Goal: Task Accomplishment & Management: Use online tool/utility

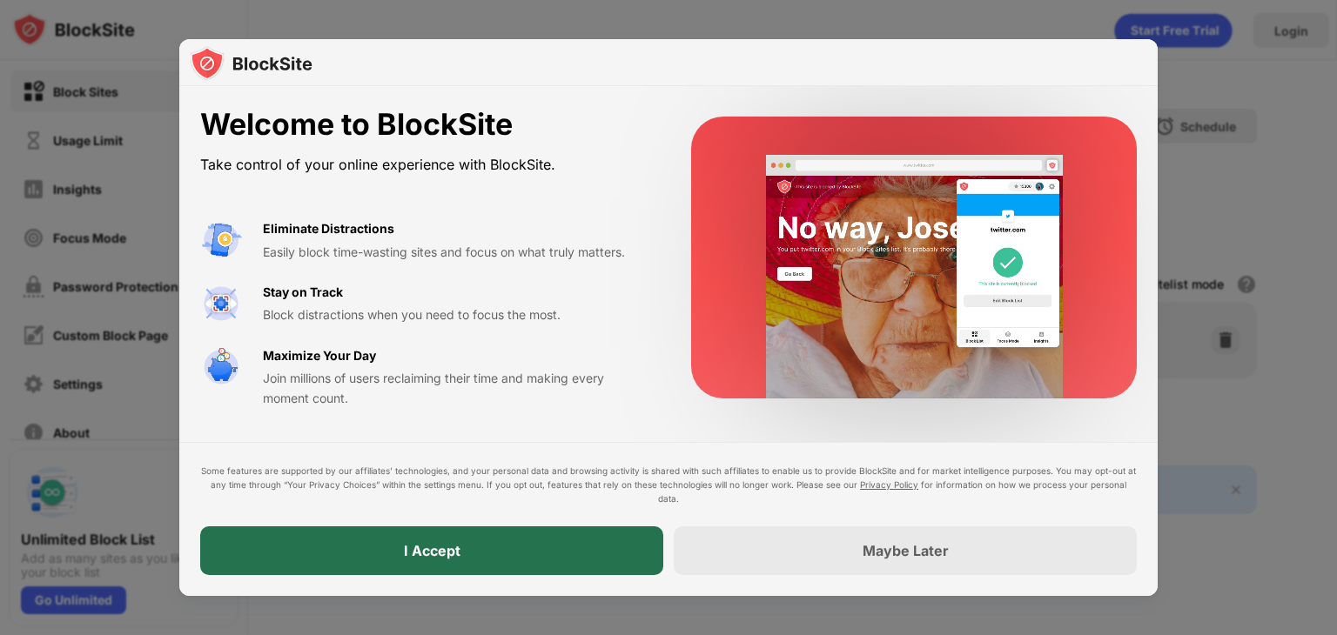
click at [591, 541] on div "I Accept" at bounding box center [431, 551] width 463 height 49
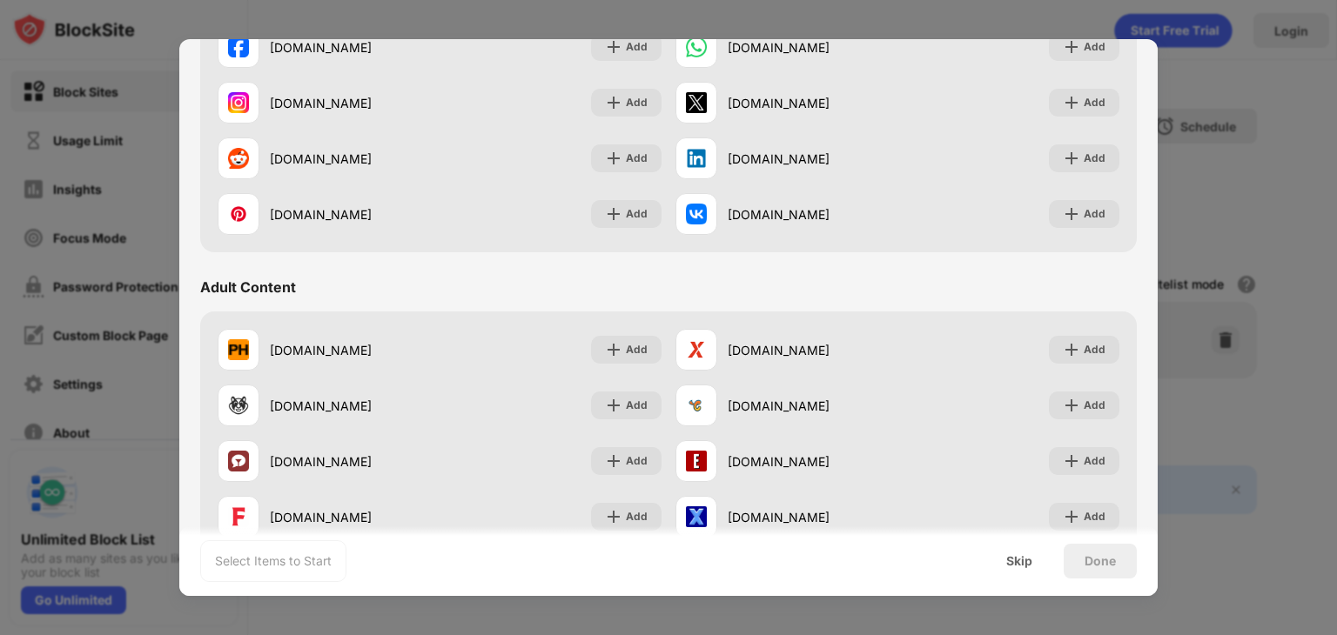
scroll to position [568, 0]
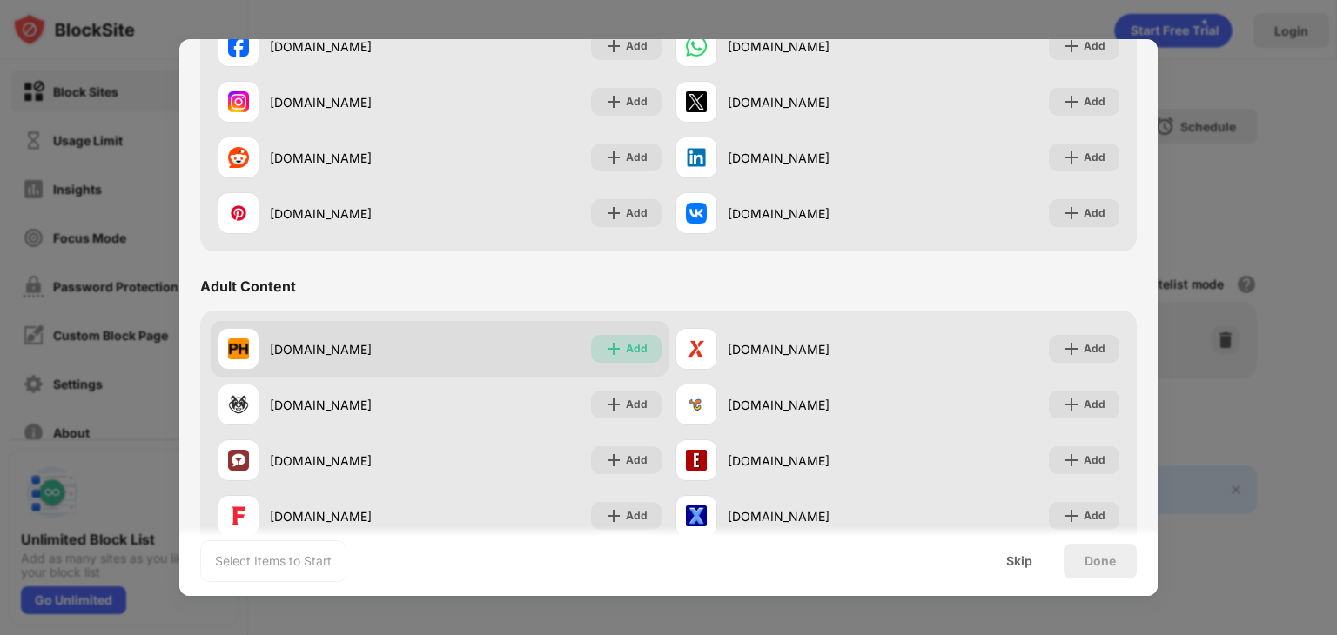
click at [634, 353] on div "Add" at bounding box center [637, 348] width 22 height 17
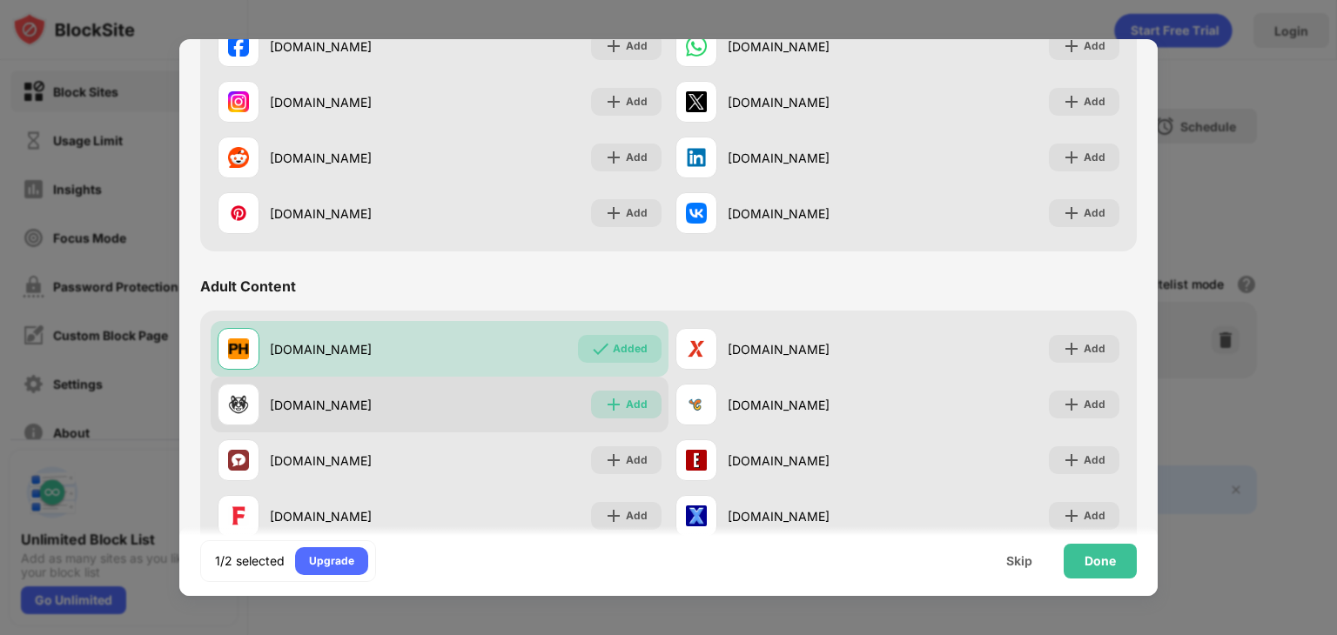
click at [627, 401] on div "Add" at bounding box center [637, 404] width 22 height 17
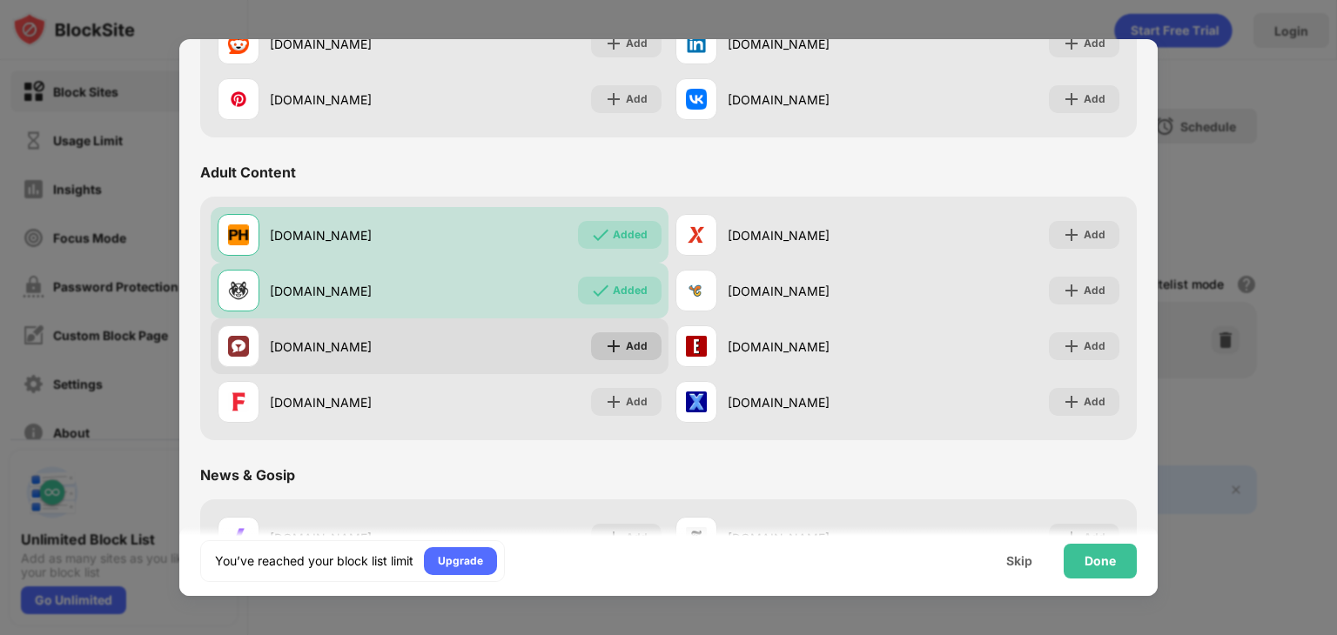
scroll to position [684, 0]
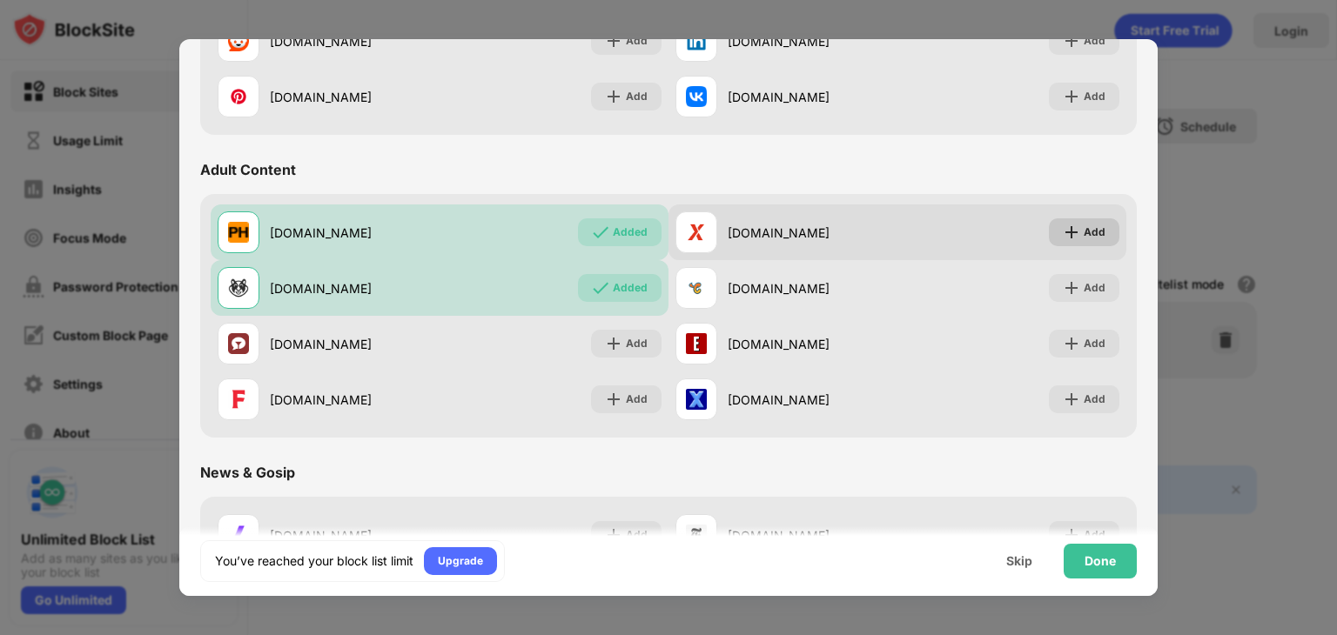
click at [1084, 235] on div "Add" at bounding box center [1095, 232] width 22 height 17
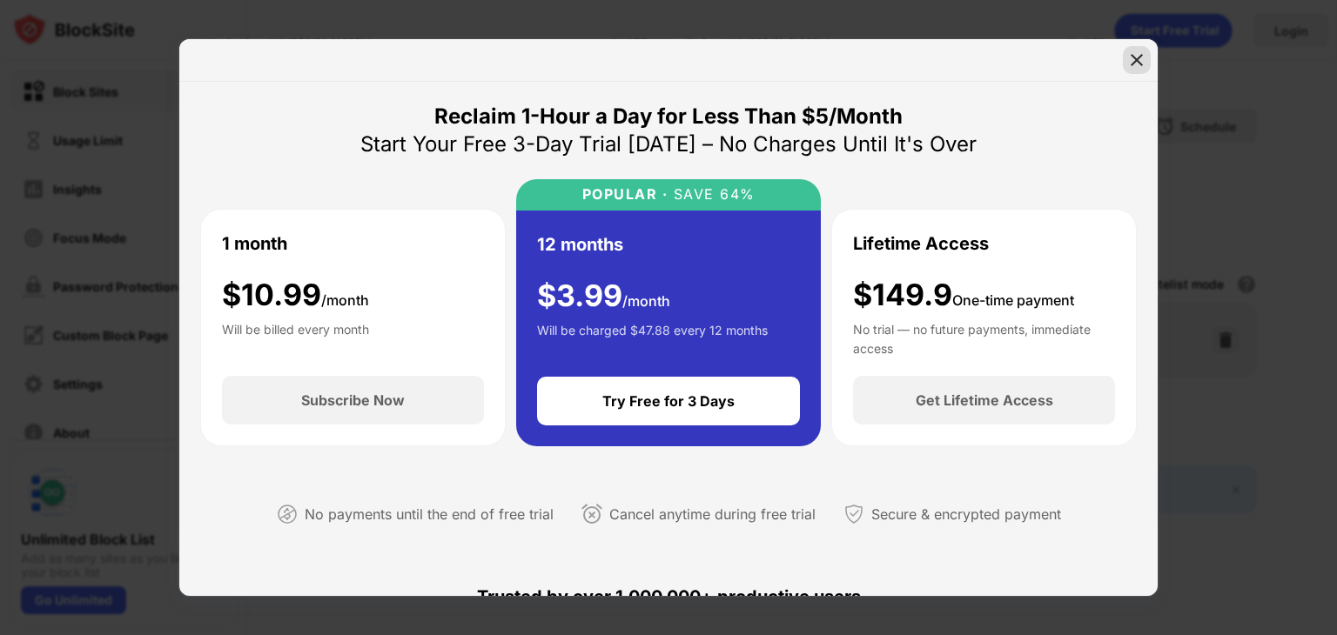
click at [1130, 55] on img at bounding box center [1136, 59] width 17 height 17
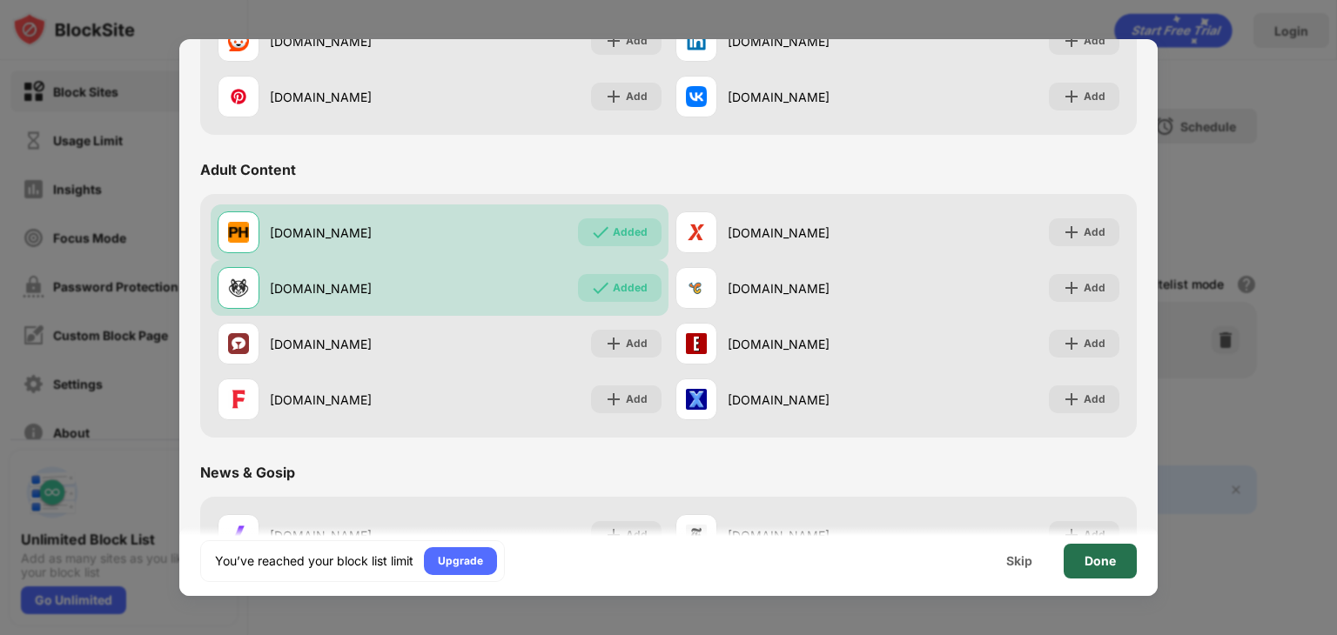
click at [1081, 564] on div "Done" at bounding box center [1100, 561] width 73 height 35
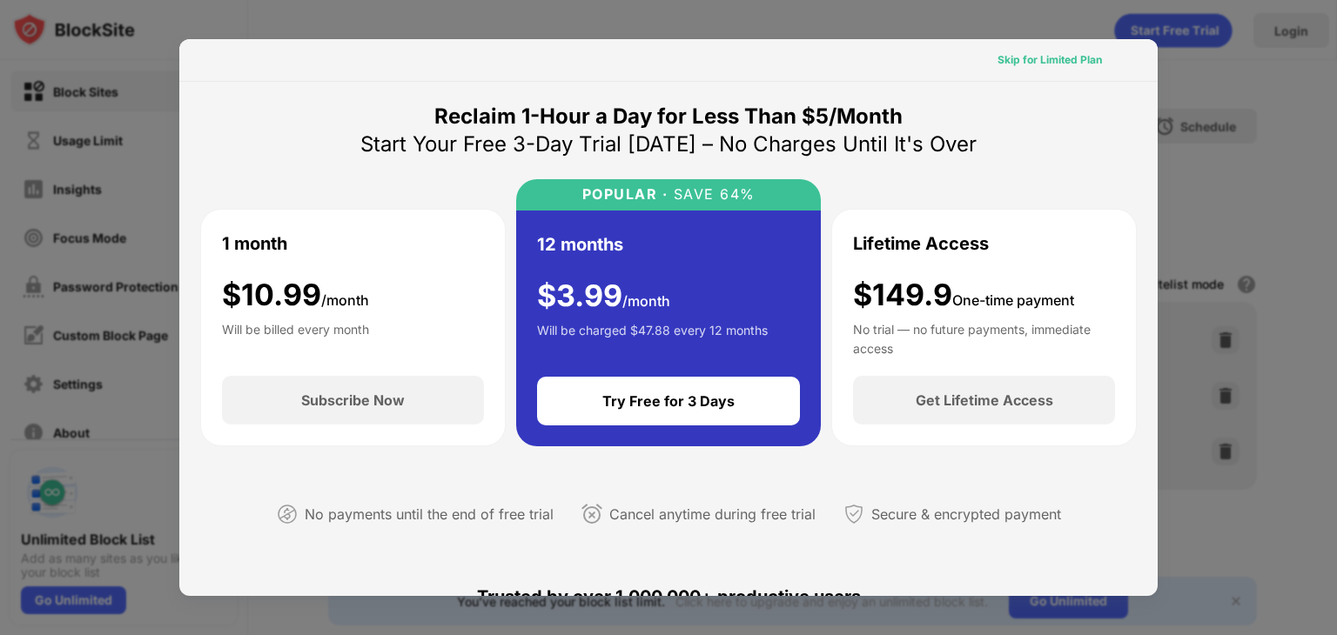
click at [1040, 51] on div "Skip for Limited Plan" at bounding box center [1050, 59] width 104 height 17
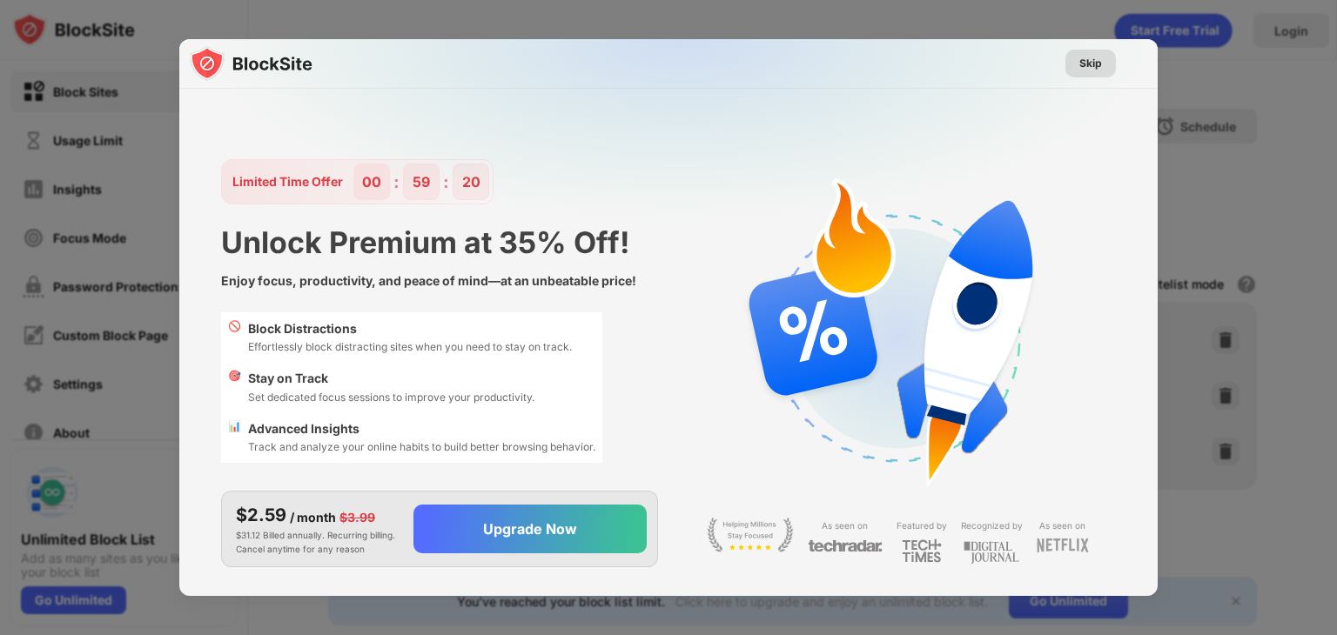
click at [1083, 53] on div "Skip" at bounding box center [1090, 64] width 50 height 28
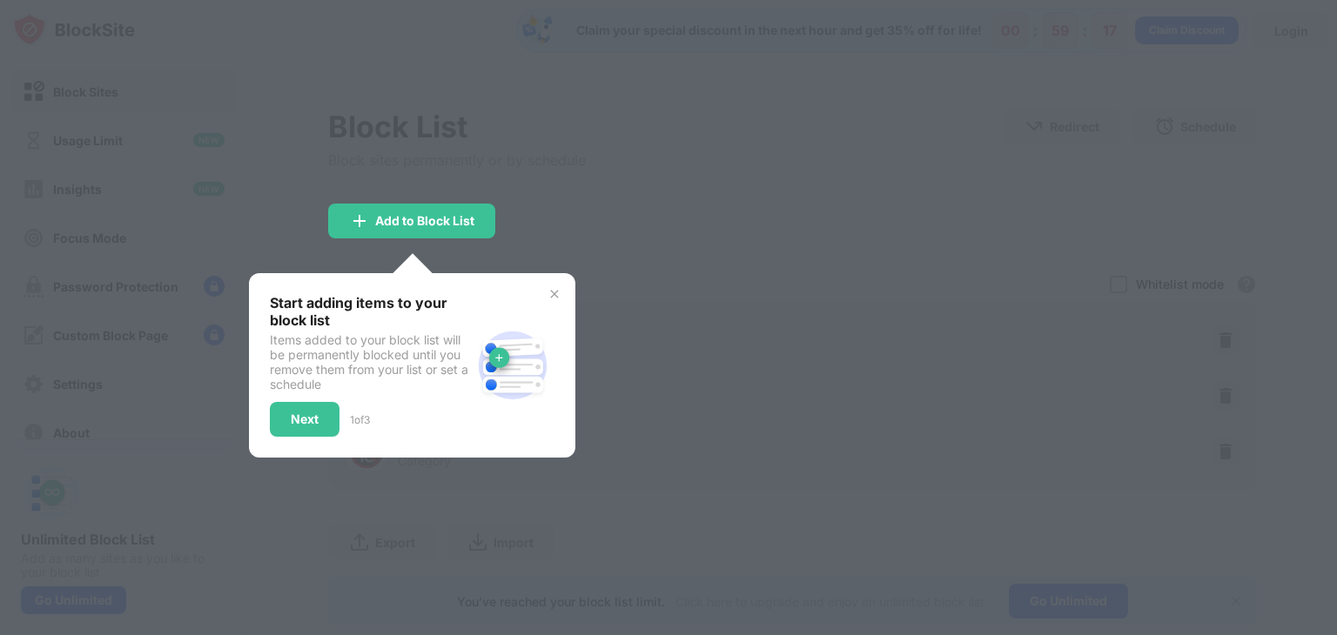
click at [554, 287] on img at bounding box center [555, 294] width 14 height 14
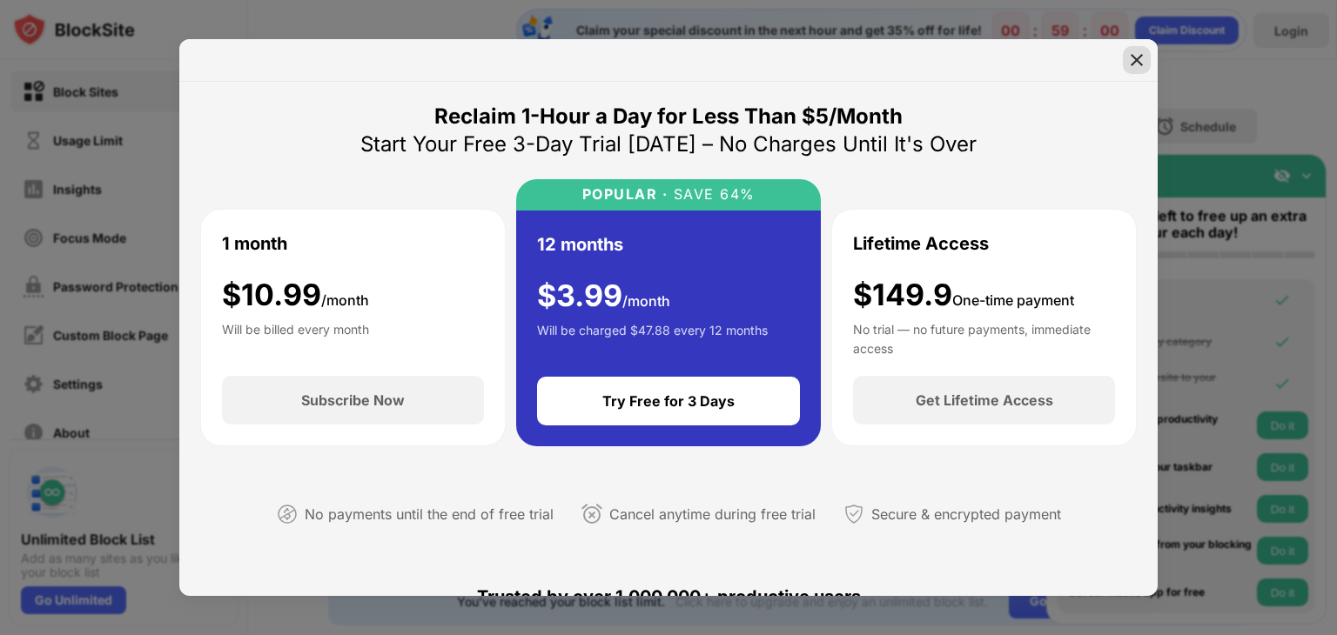
click at [1146, 69] on div at bounding box center [1137, 60] width 28 height 28
